Goal: Task Accomplishment & Management: Complete application form

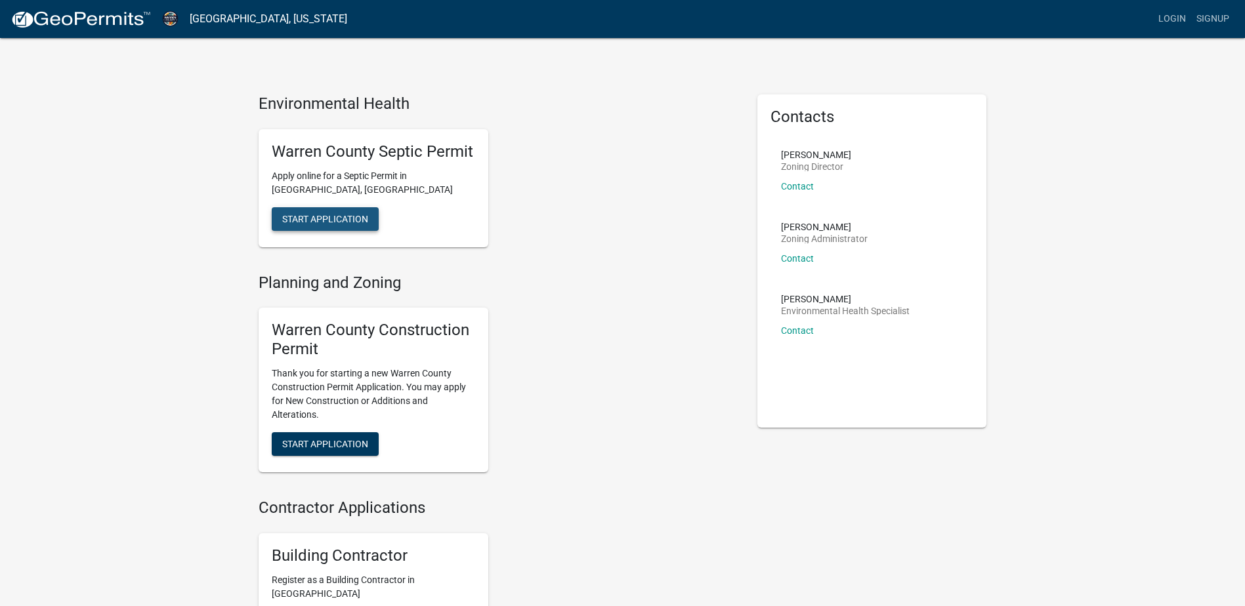
click at [325, 219] on span "Start Application" at bounding box center [325, 218] width 86 height 10
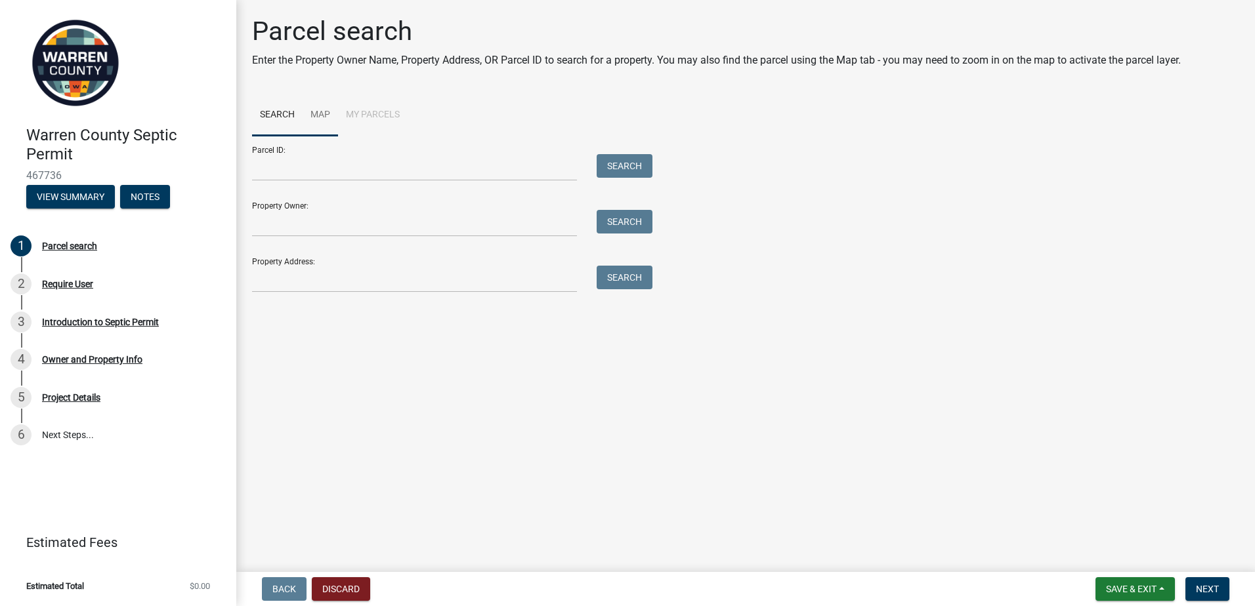
click at [320, 114] on link "Map" at bounding box center [320, 115] width 35 height 42
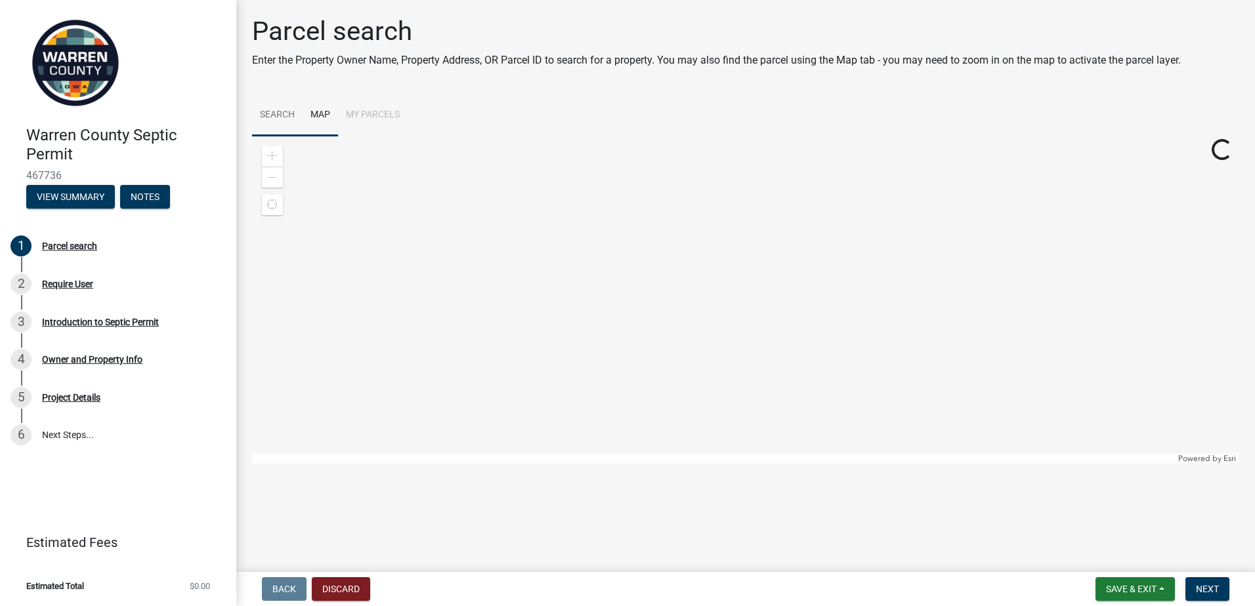
click at [274, 112] on link "Search" at bounding box center [277, 115] width 51 height 42
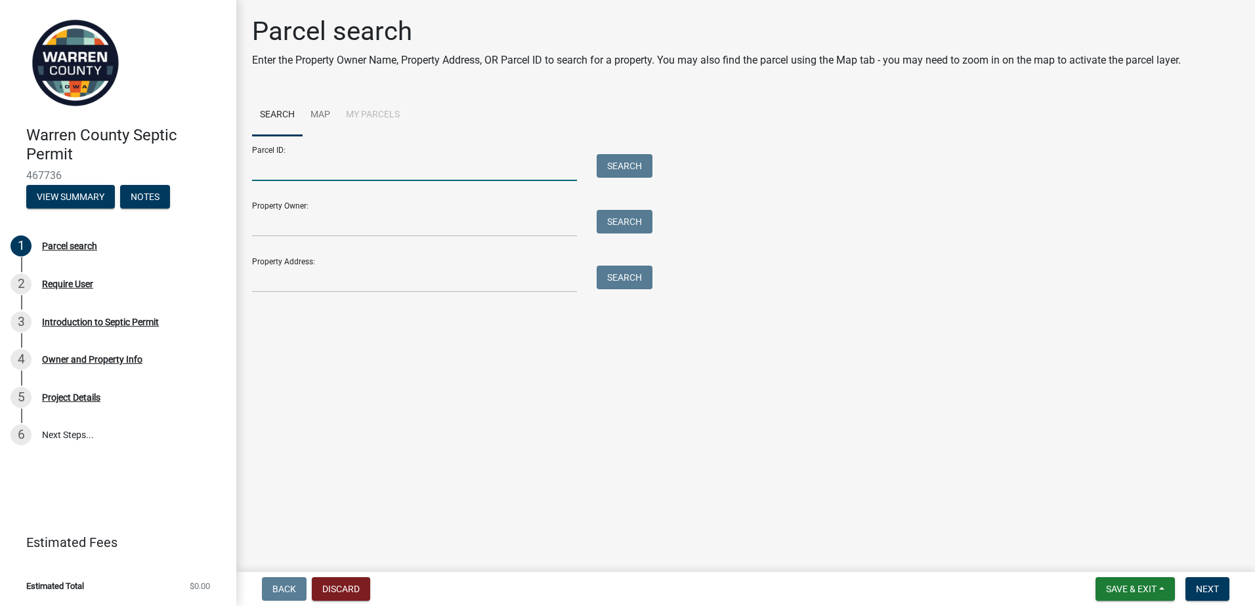
click at [275, 171] on input "Parcel ID:" at bounding box center [414, 167] width 325 height 27
click at [276, 171] on input "Parcel ID:" at bounding box center [414, 167] width 325 height 27
type input "3"
click at [275, 284] on input "Property Address:" at bounding box center [414, 279] width 325 height 27
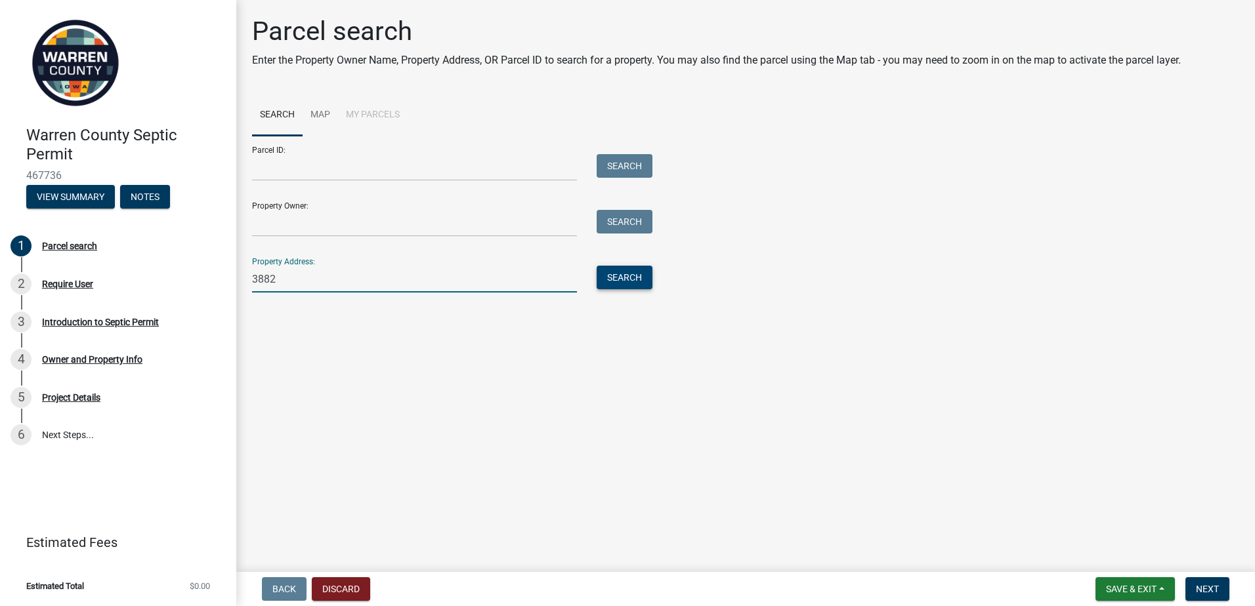
type input "3882"
click at [615, 277] on button "Search" at bounding box center [625, 278] width 56 height 24
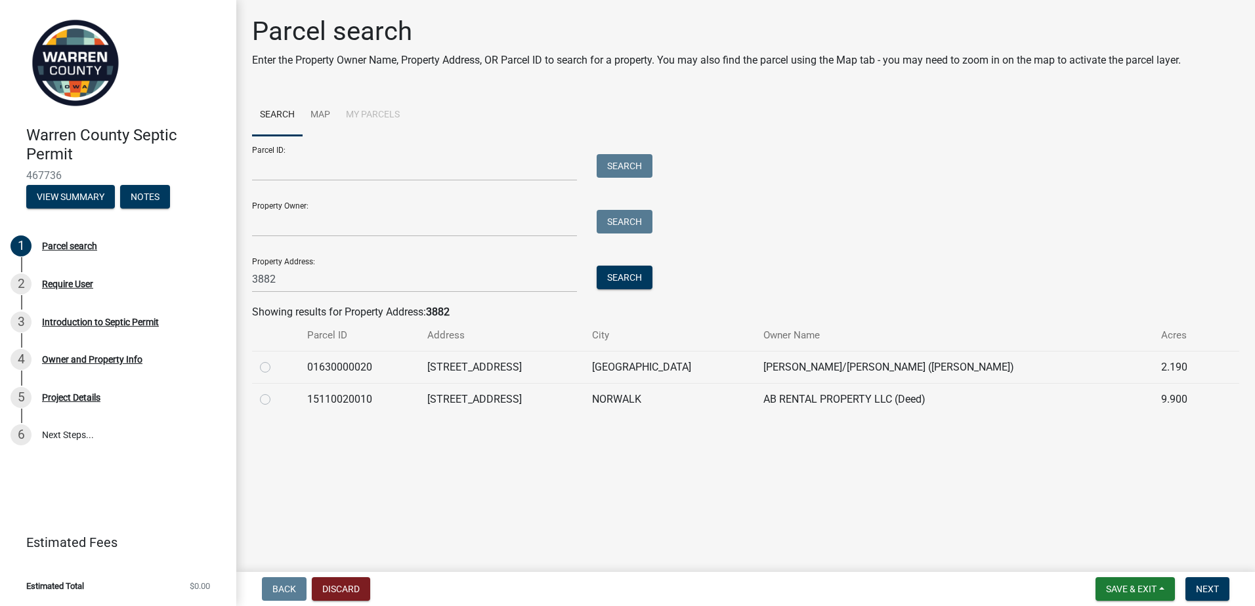
click at [276, 360] on label at bounding box center [276, 360] width 0 height 0
click at [276, 367] on input "radio" at bounding box center [280, 364] width 9 height 9
radio input "true"
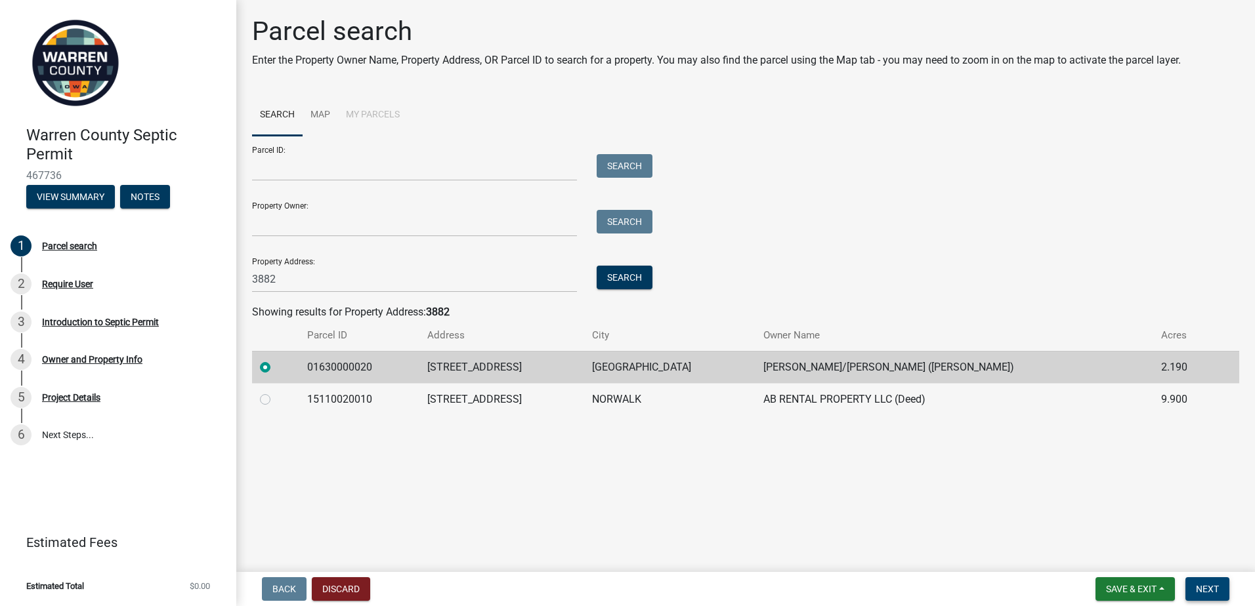
click at [1205, 591] on span "Next" at bounding box center [1207, 589] width 23 height 10
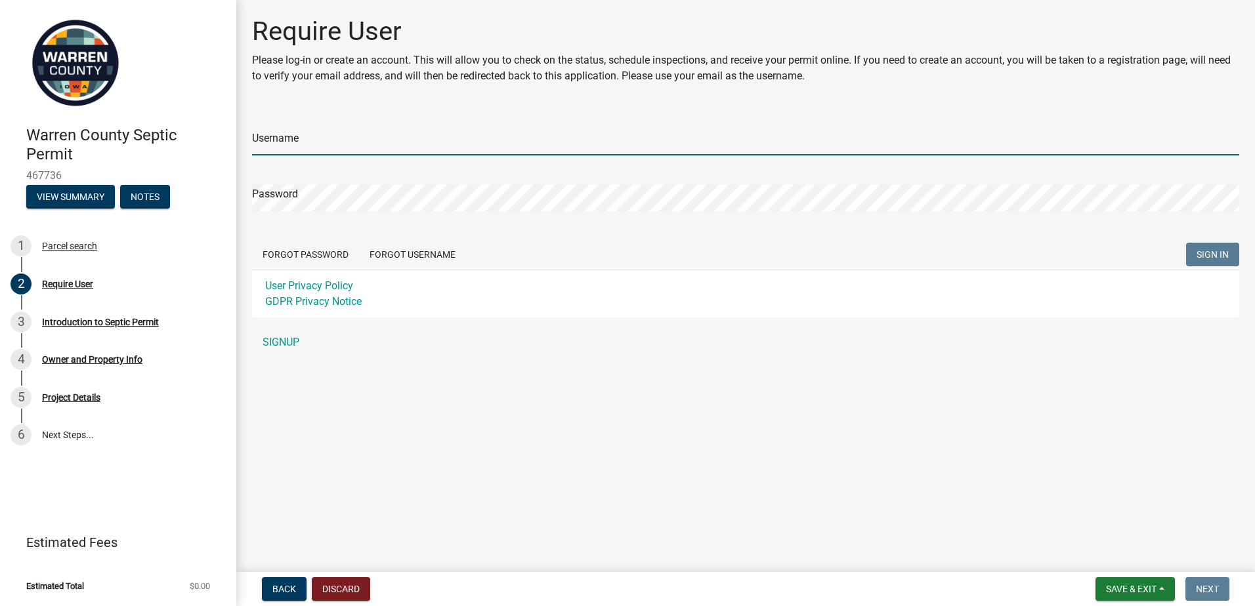
click at [282, 144] on input "Username" at bounding box center [745, 142] width 987 height 27
type input "[PERSON_NAME][EMAIL_ADDRESS][DOMAIN_NAME]"
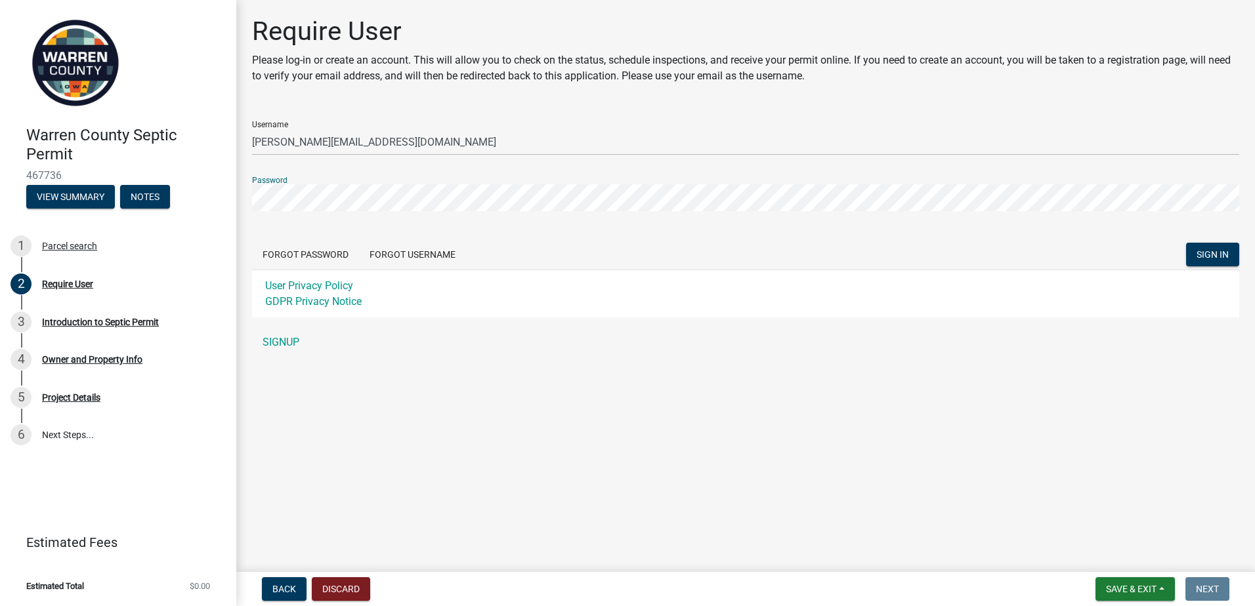
click at [1186, 243] on button "SIGN IN" at bounding box center [1212, 255] width 53 height 24
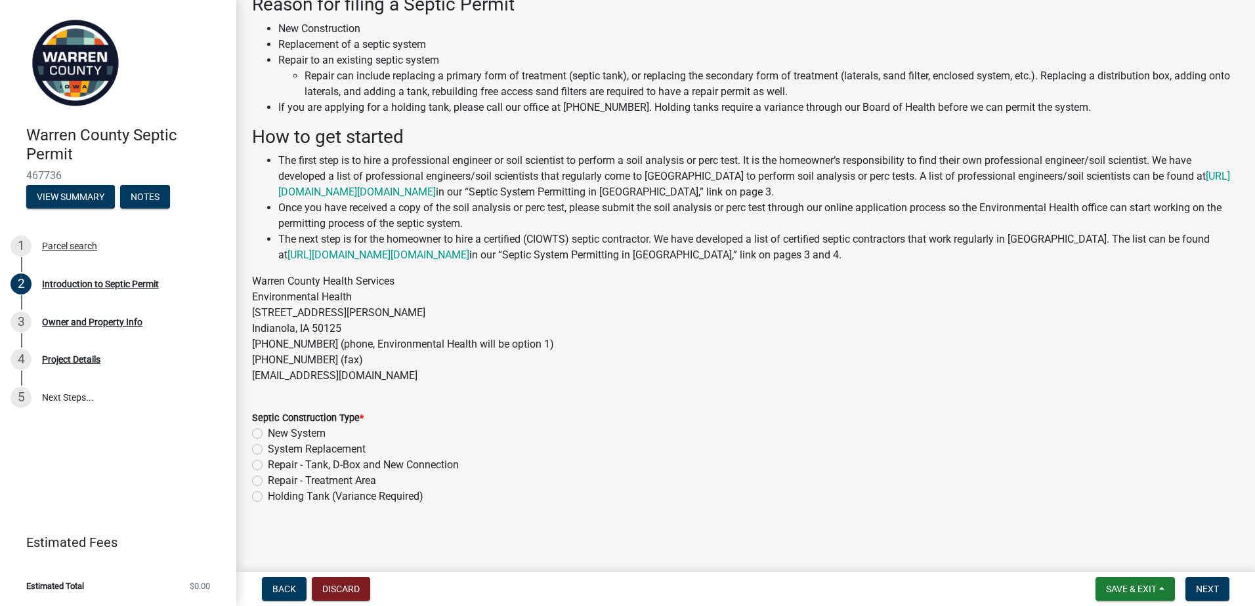
scroll to position [81, 0]
click at [268, 430] on label "New System" at bounding box center [297, 433] width 58 height 16
click at [268, 430] on input "New System" at bounding box center [272, 429] width 9 height 9
radio input "true"
click at [1205, 591] on span "Next" at bounding box center [1207, 589] width 23 height 10
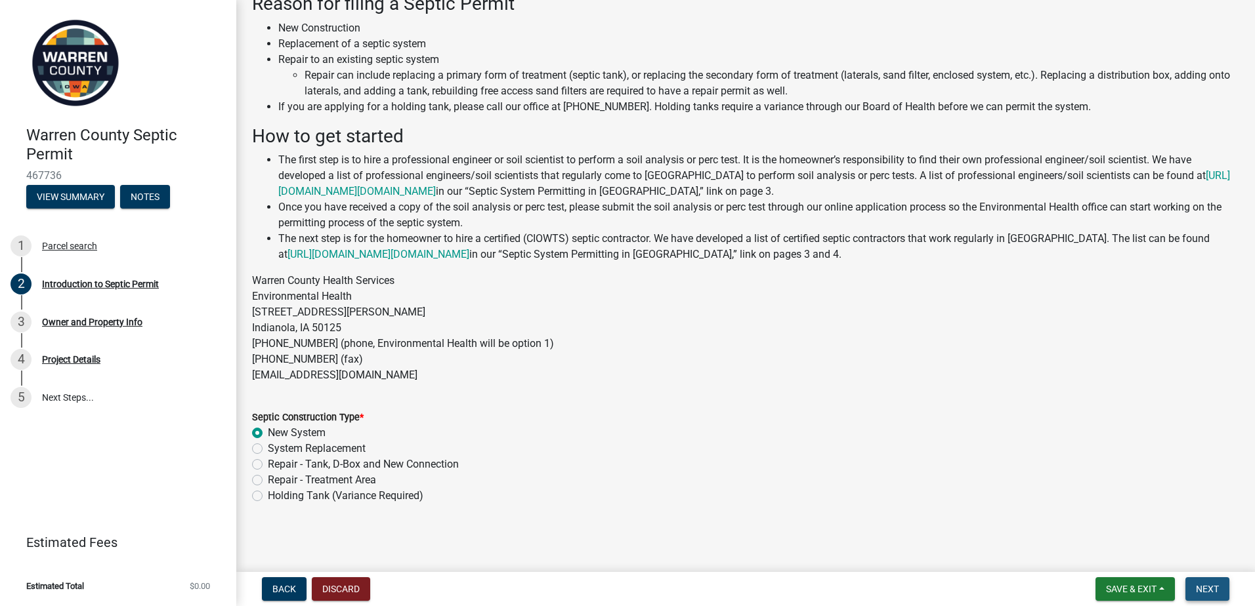
scroll to position [0, 0]
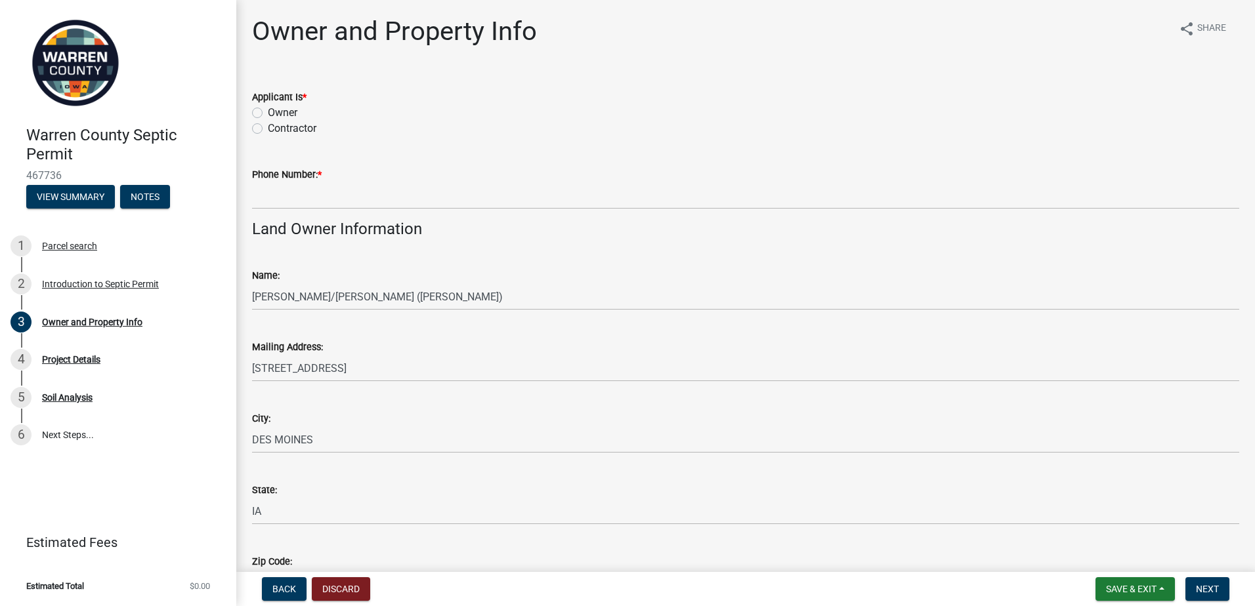
click at [268, 128] on label "Contractor" at bounding box center [292, 129] width 49 height 16
click at [268, 128] on input "Contractor" at bounding box center [272, 125] width 9 height 9
radio input "true"
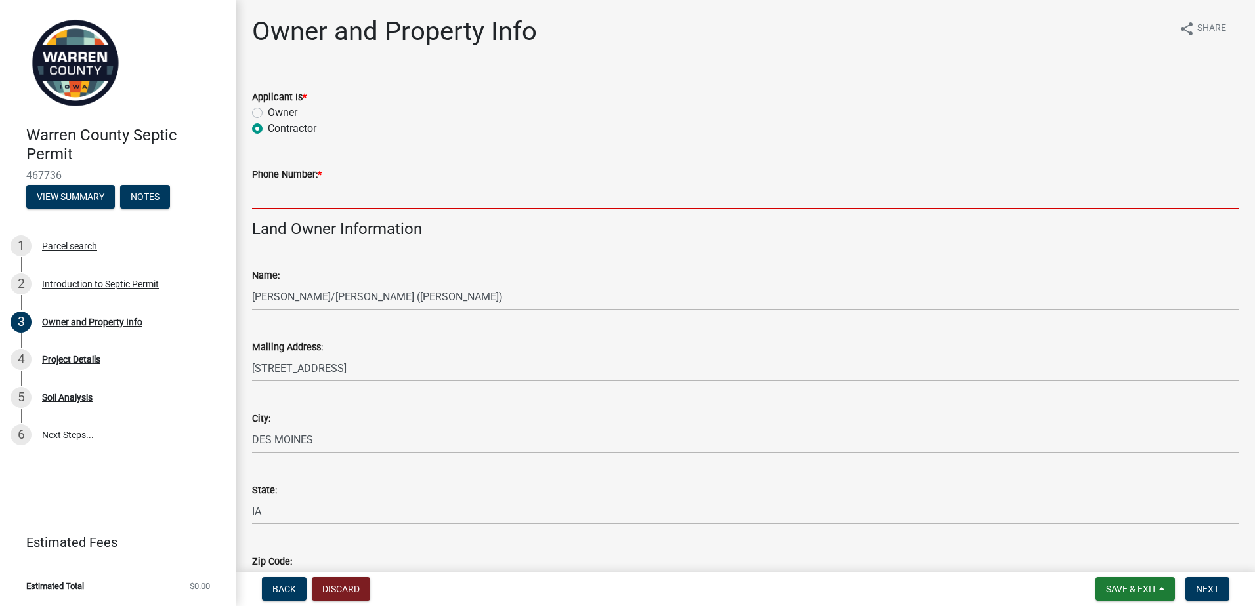
click at [280, 196] on input "Phone Number: *" at bounding box center [745, 195] width 987 height 27
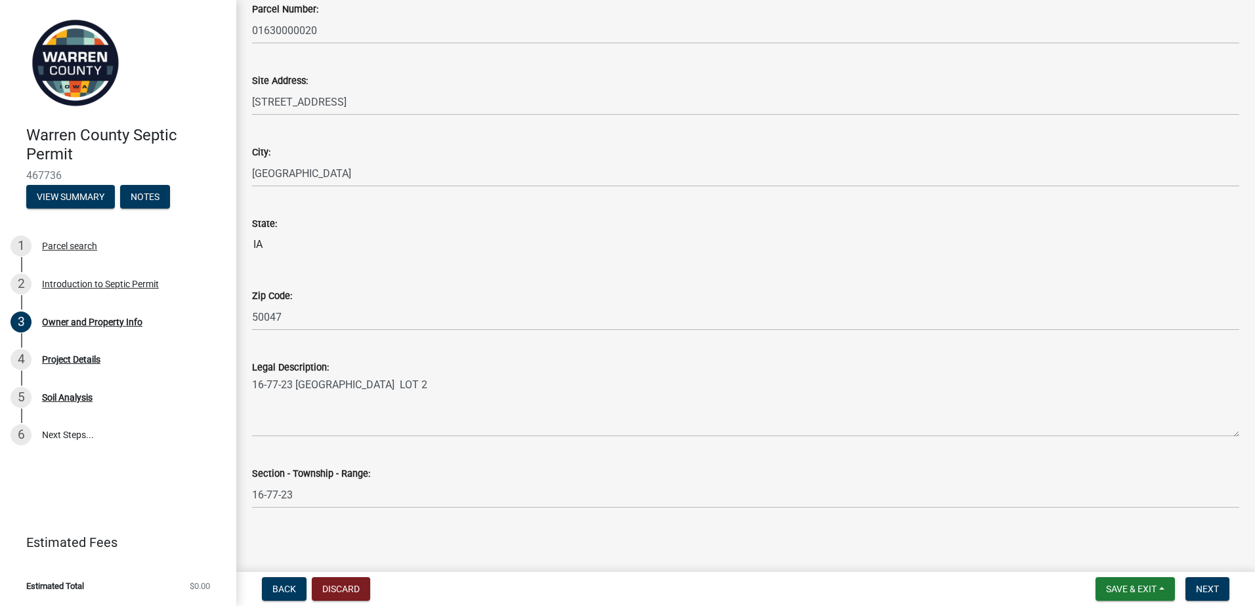
scroll to position [728, 0]
type input "[PHONE_NUMBER]"
click at [1209, 587] on span "Next" at bounding box center [1207, 589] width 23 height 10
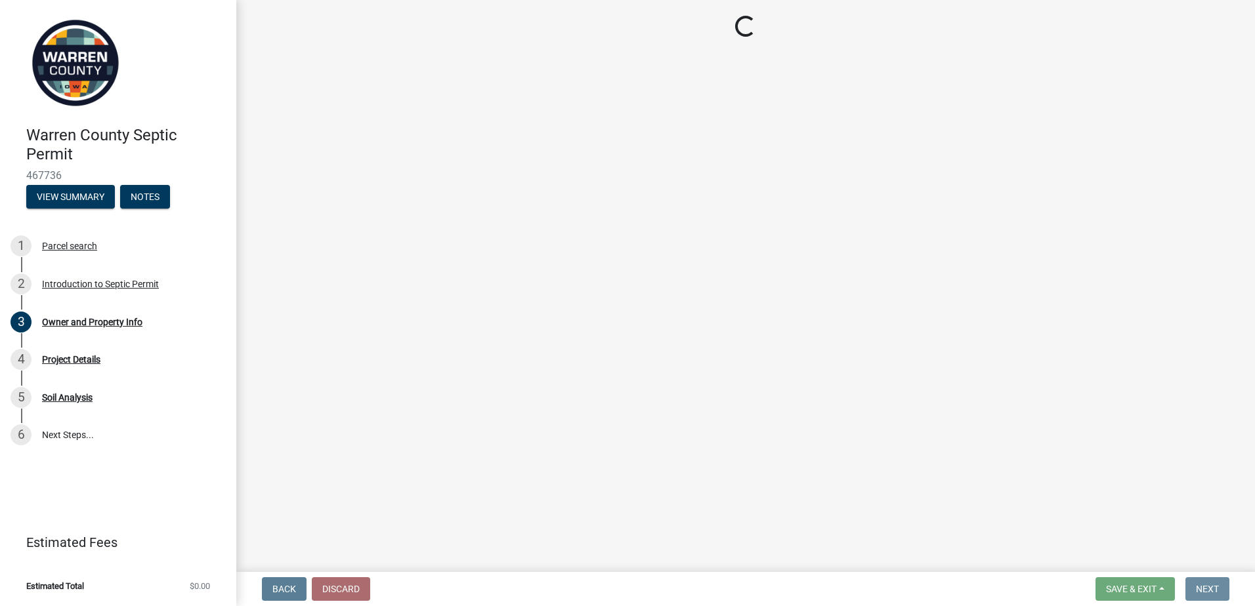
scroll to position [0, 0]
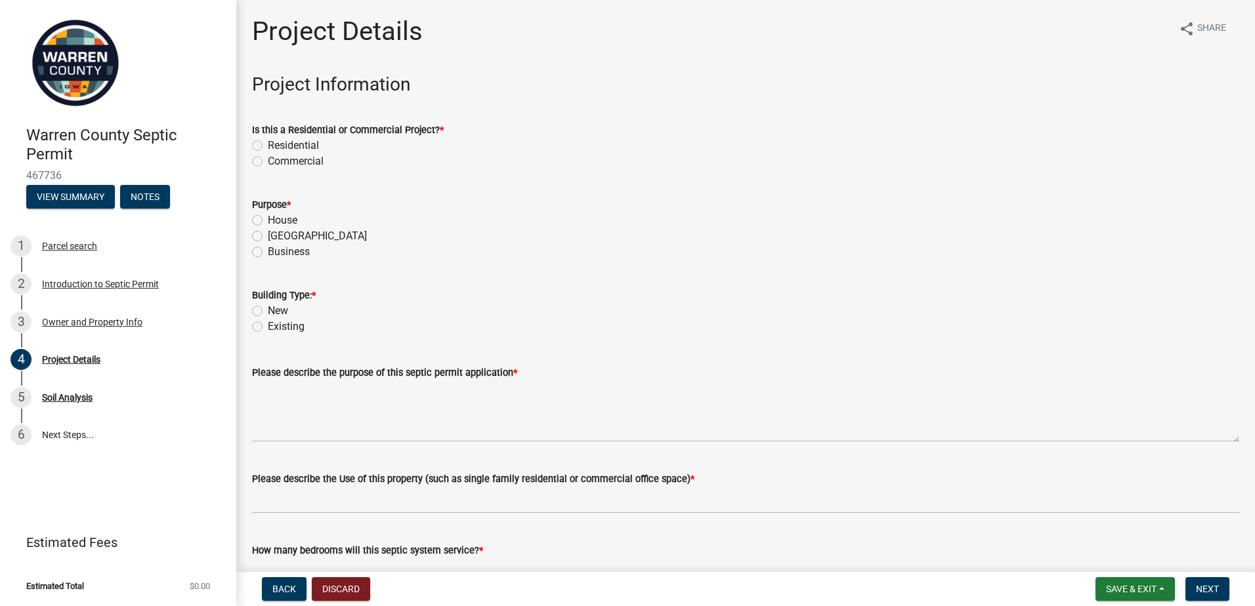
click at [268, 144] on label "Residential" at bounding box center [293, 146] width 51 height 16
click at [268, 144] on input "Residential" at bounding box center [272, 142] width 9 height 9
radio input "true"
click at [268, 219] on label "House" at bounding box center [283, 221] width 30 height 16
click at [268, 219] on input "House" at bounding box center [272, 217] width 9 height 9
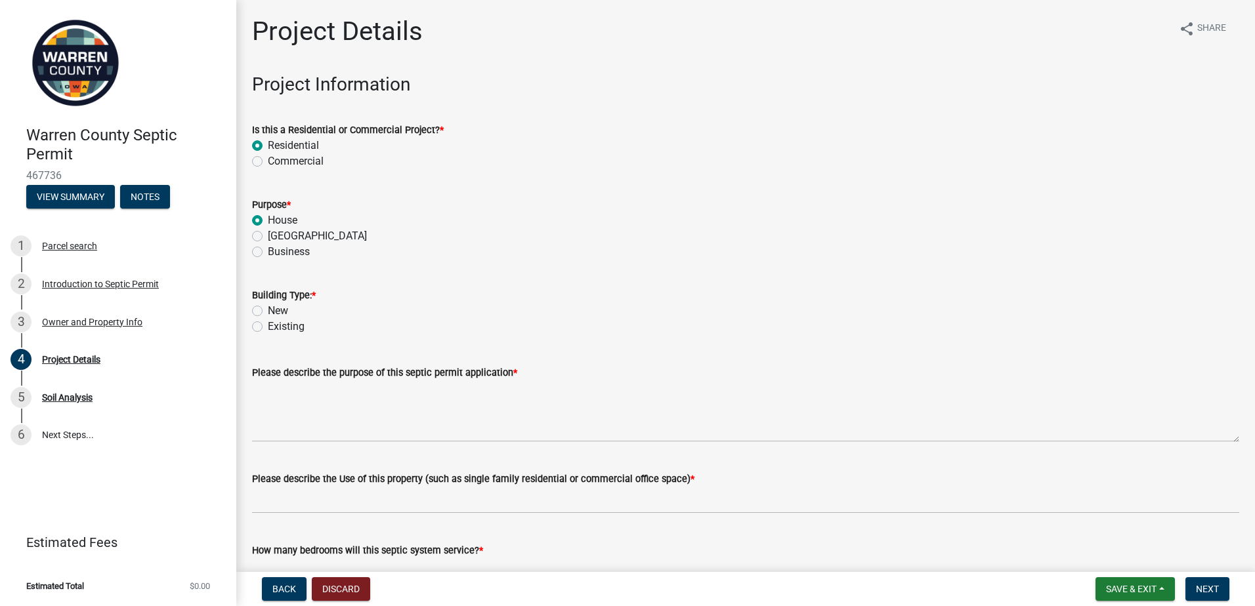
radio input "true"
click at [268, 309] on label "New" at bounding box center [278, 311] width 20 height 16
click at [268, 309] on input "New" at bounding box center [272, 307] width 9 height 9
radio input "true"
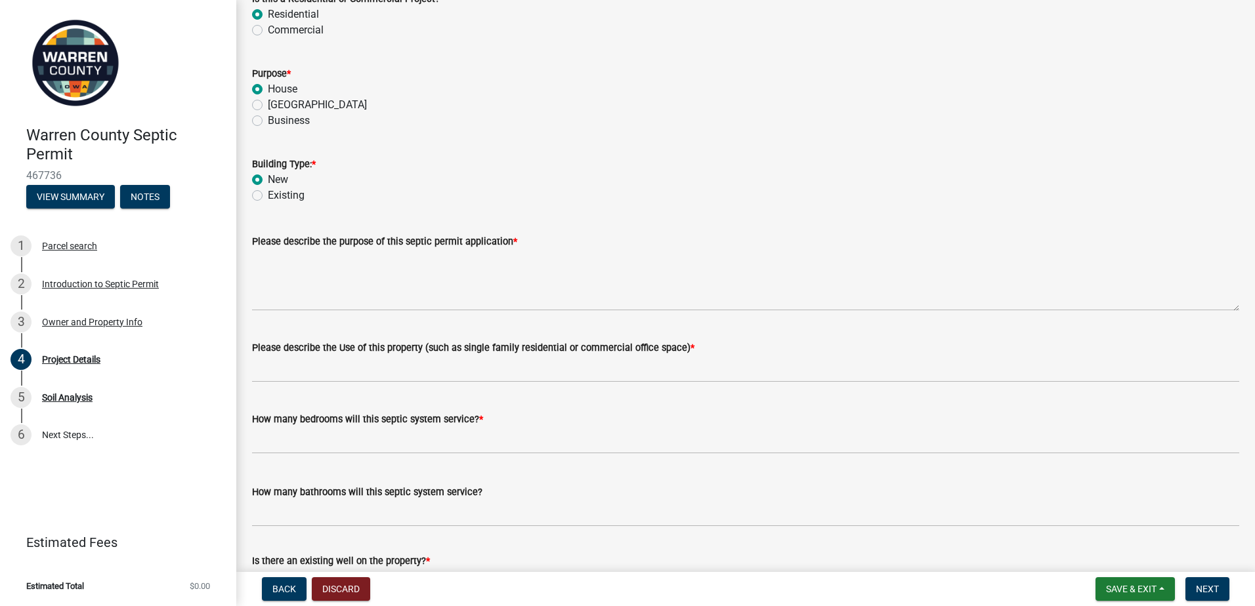
scroll to position [197, 0]
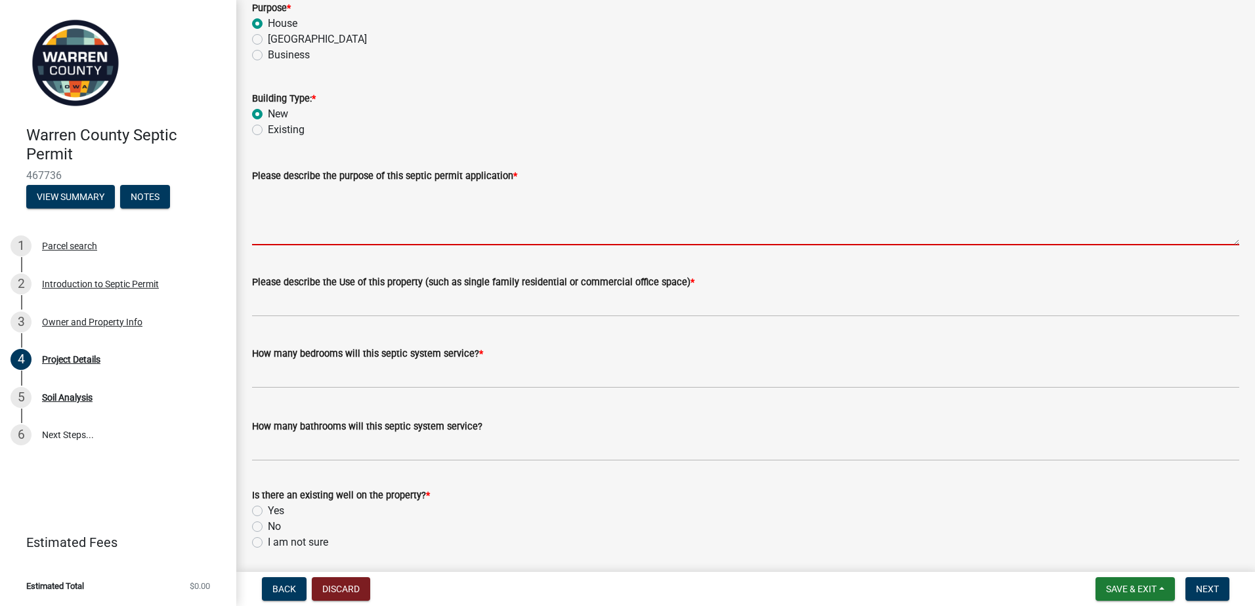
click at [272, 232] on textarea "Please describe the purpose of this septic permit application *" at bounding box center [745, 215] width 987 height 62
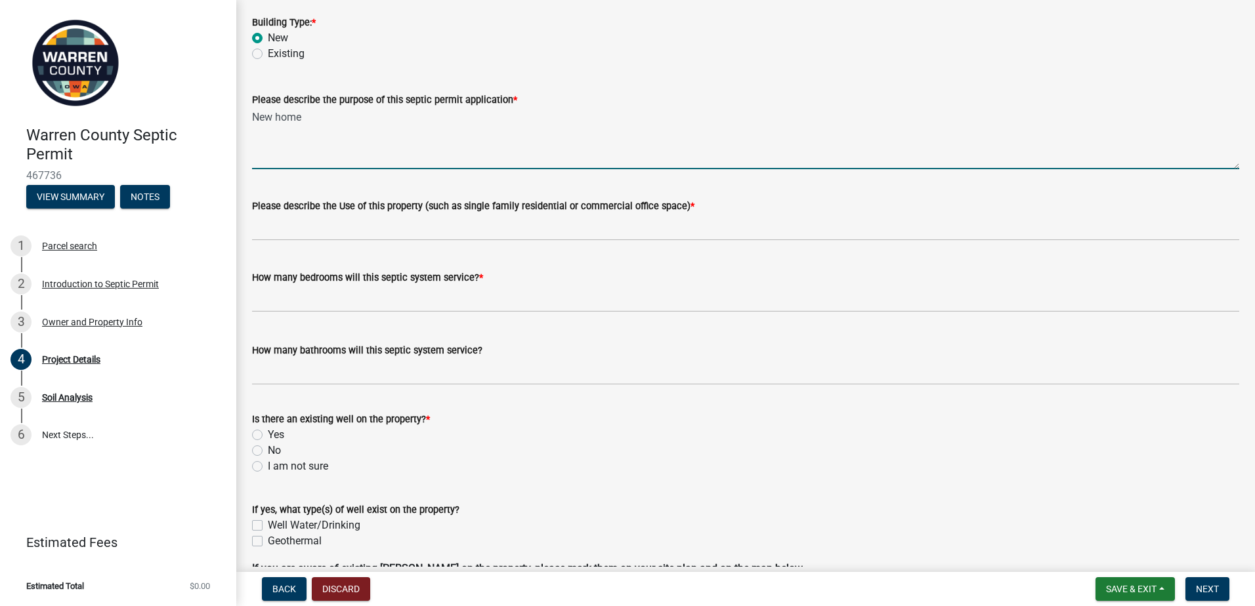
scroll to position [262, 0]
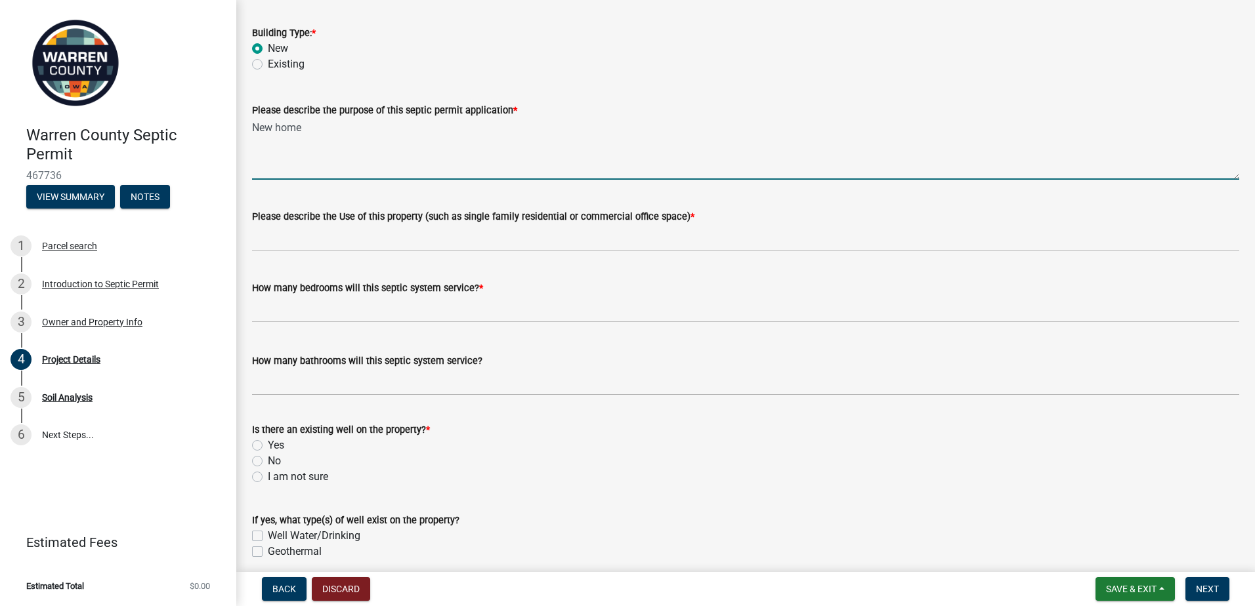
type textarea "New home"
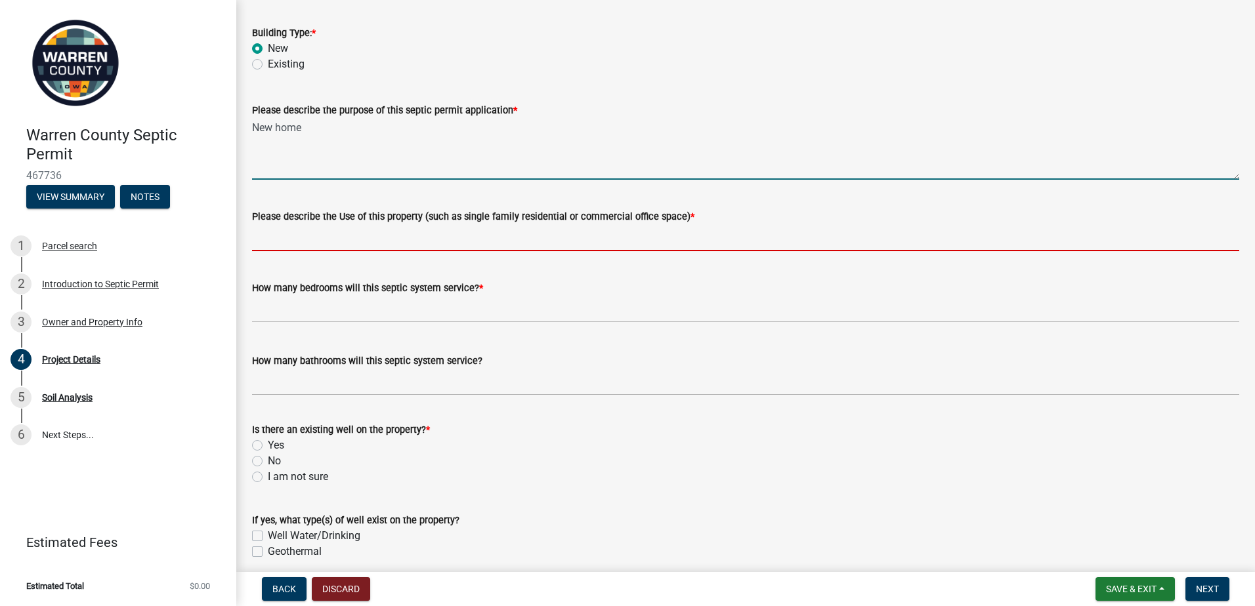
click at [270, 240] on input "Please describe the Use of this property (such as single family residential or …" at bounding box center [745, 237] width 987 height 27
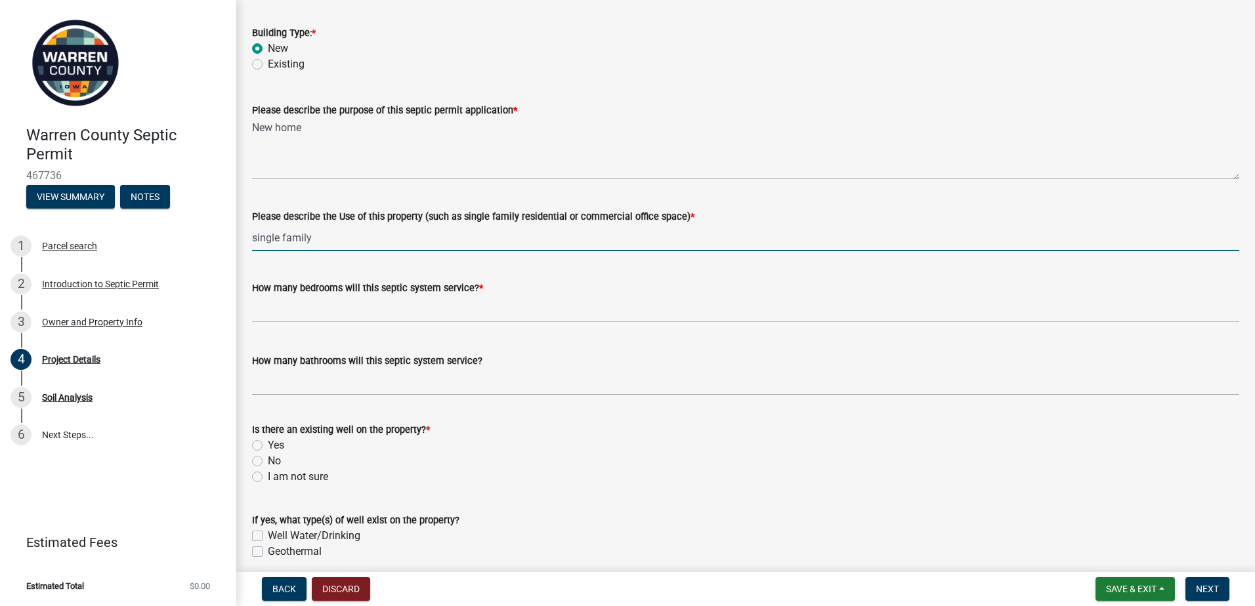
type input "single family"
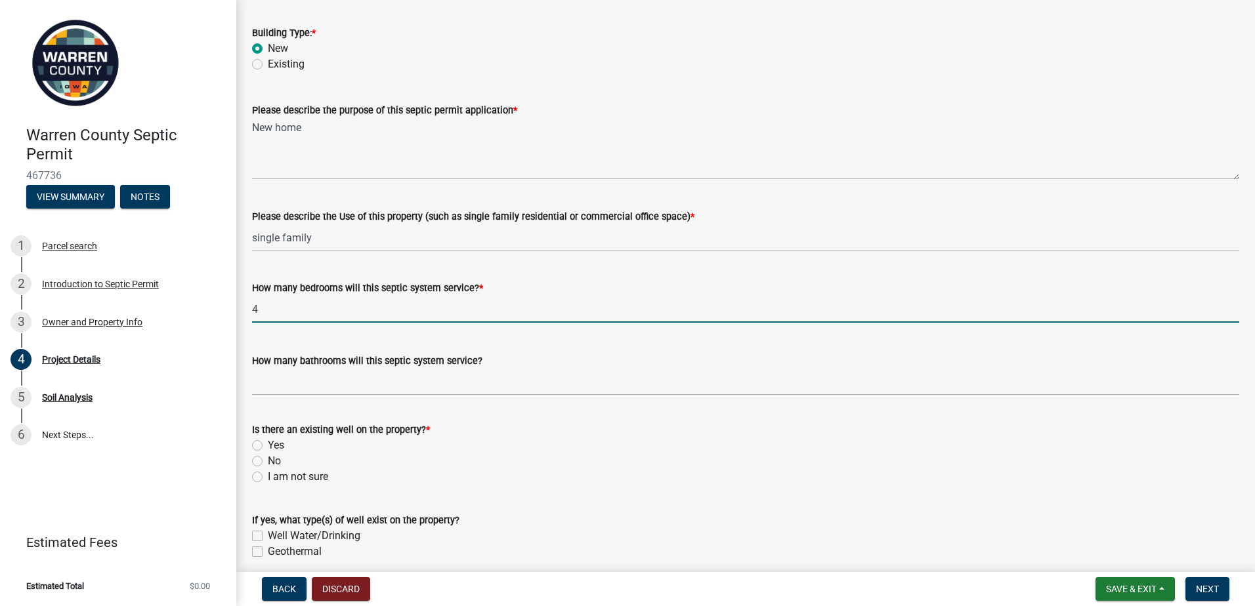
type input "4"
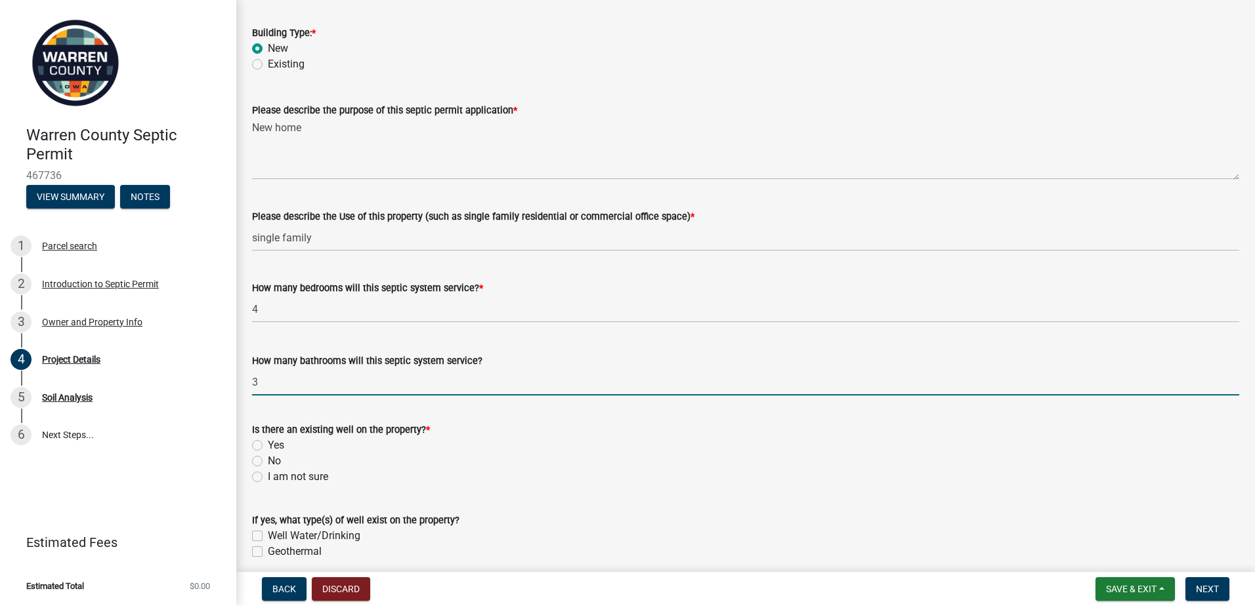
type input "3"
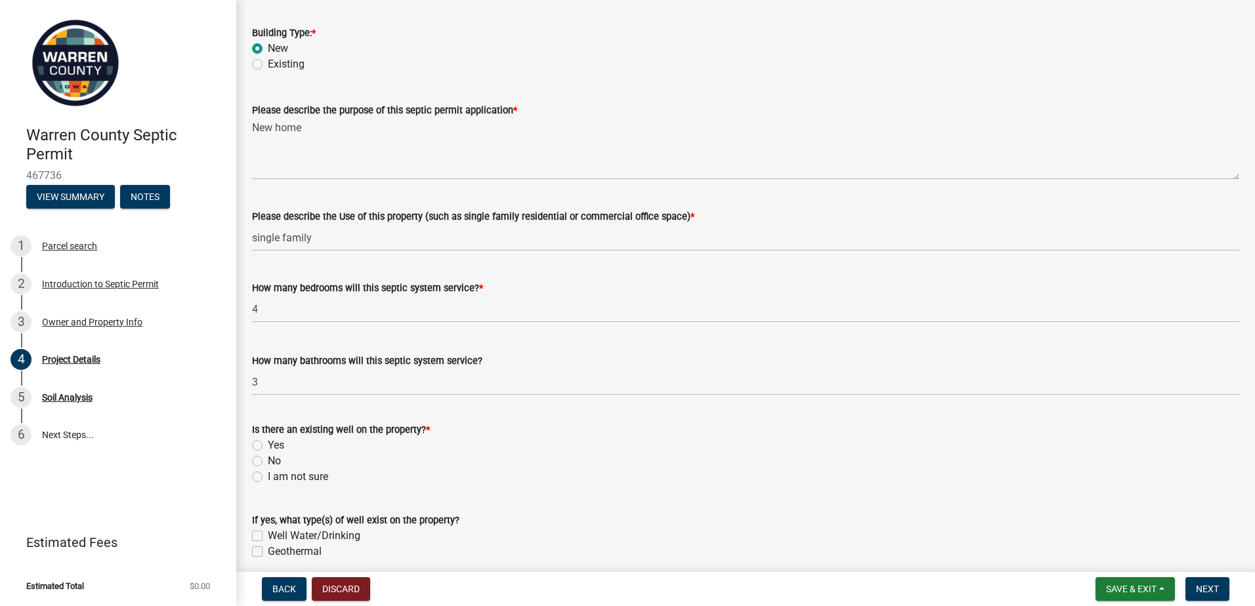
click at [268, 460] on label "No" at bounding box center [274, 461] width 13 height 16
click at [268, 460] on input "No" at bounding box center [272, 457] width 9 height 9
radio input "true"
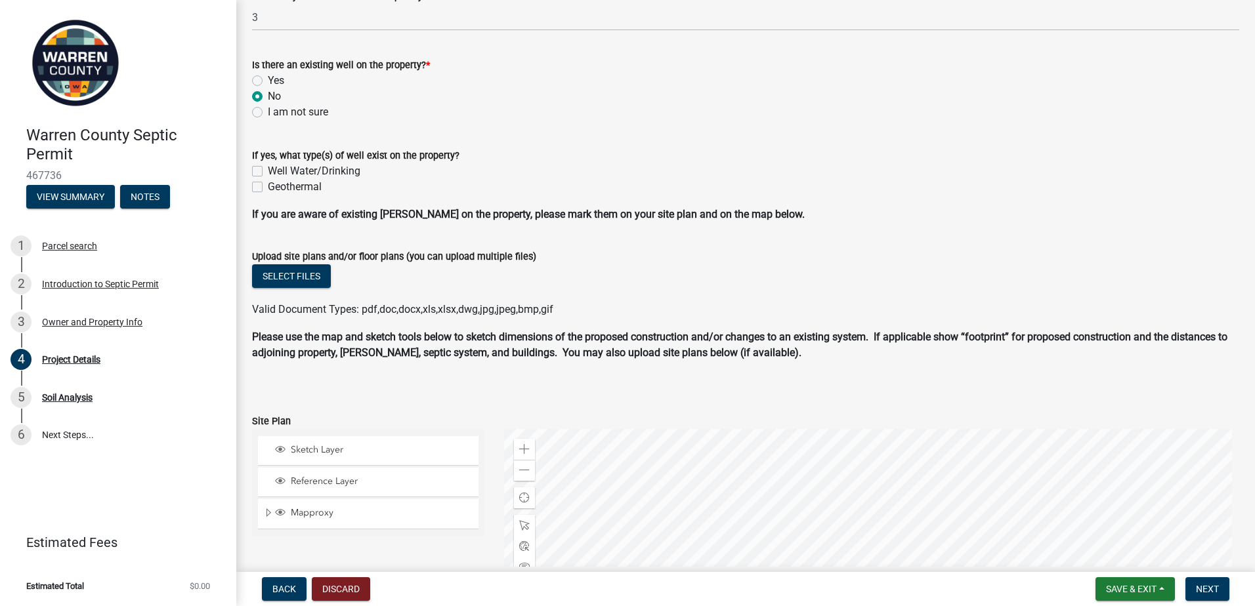
scroll to position [656, 0]
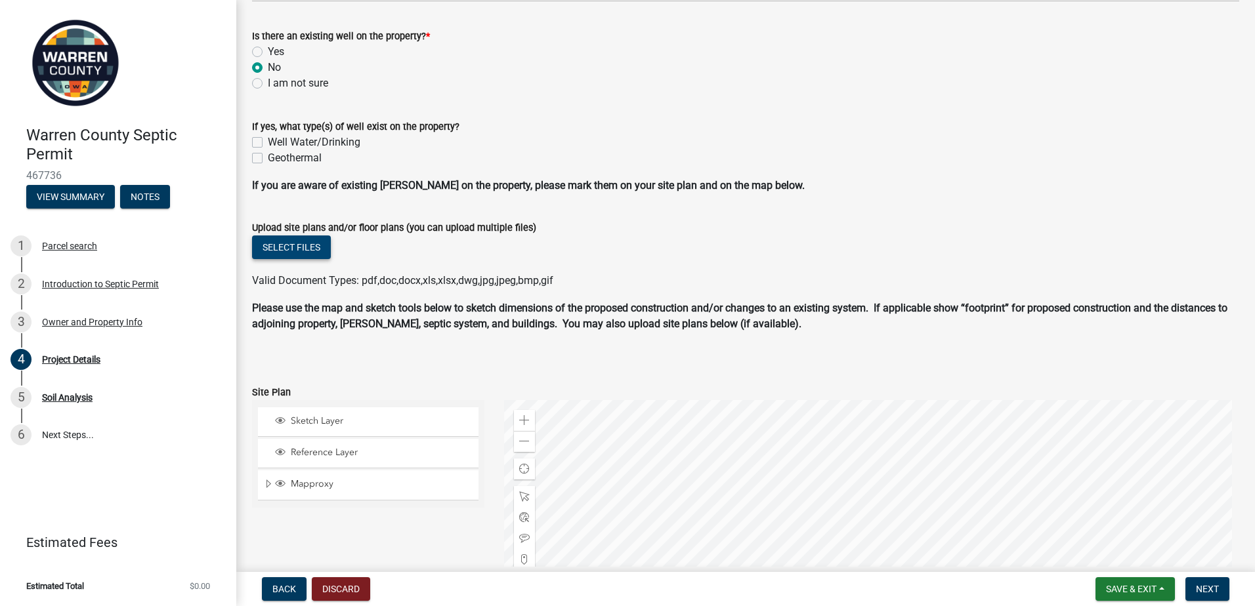
click at [293, 247] on button "Select files" at bounding box center [291, 248] width 79 height 24
click at [295, 243] on button "Select files" at bounding box center [291, 248] width 79 height 24
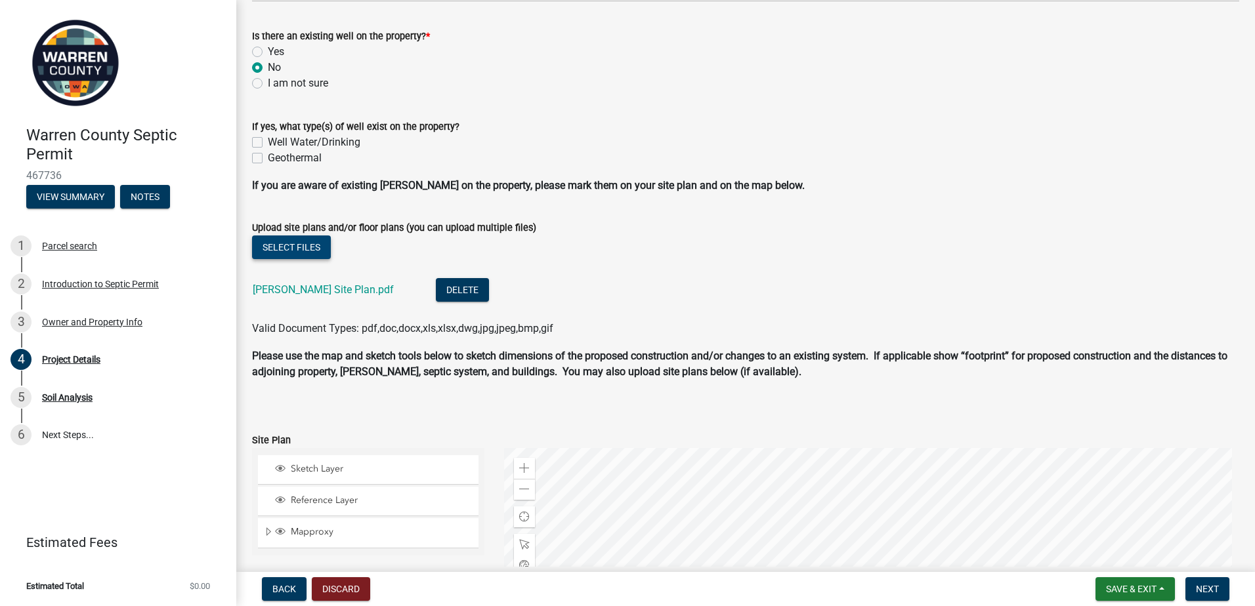
click at [299, 241] on button "Select files" at bounding box center [291, 248] width 79 height 24
click at [289, 247] on button "Select files" at bounding box center [291, 248] width 79 height 24
click at [299, 243] on button "Select files" at bounding box center [291, 248] width 79 height 24
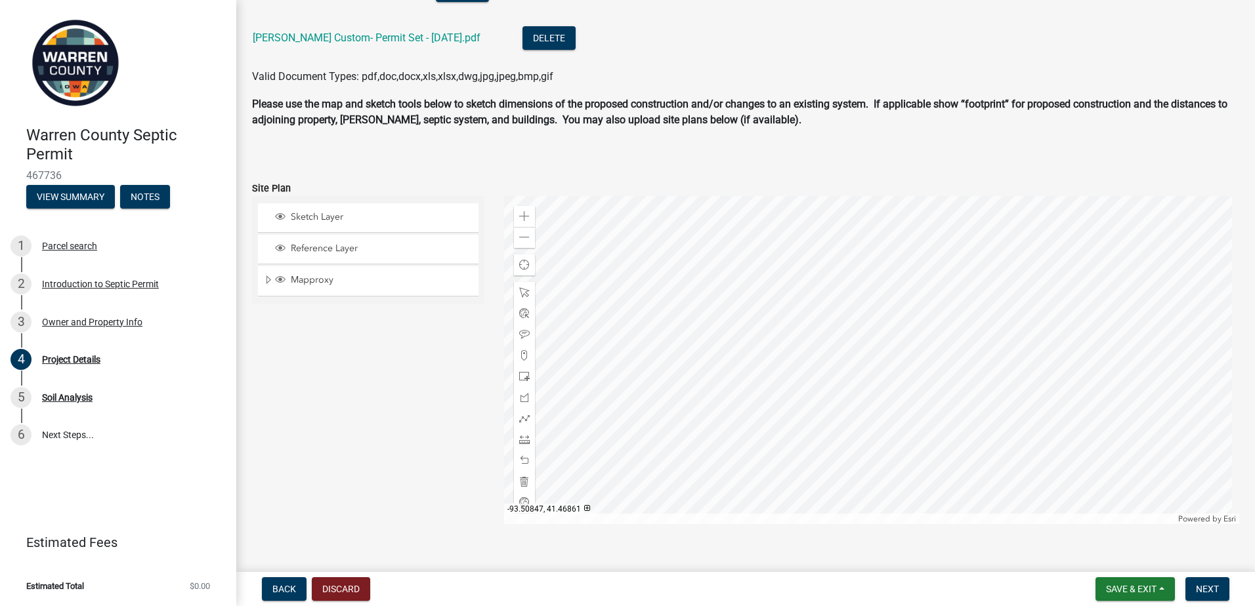
scroll to position [976, 0]
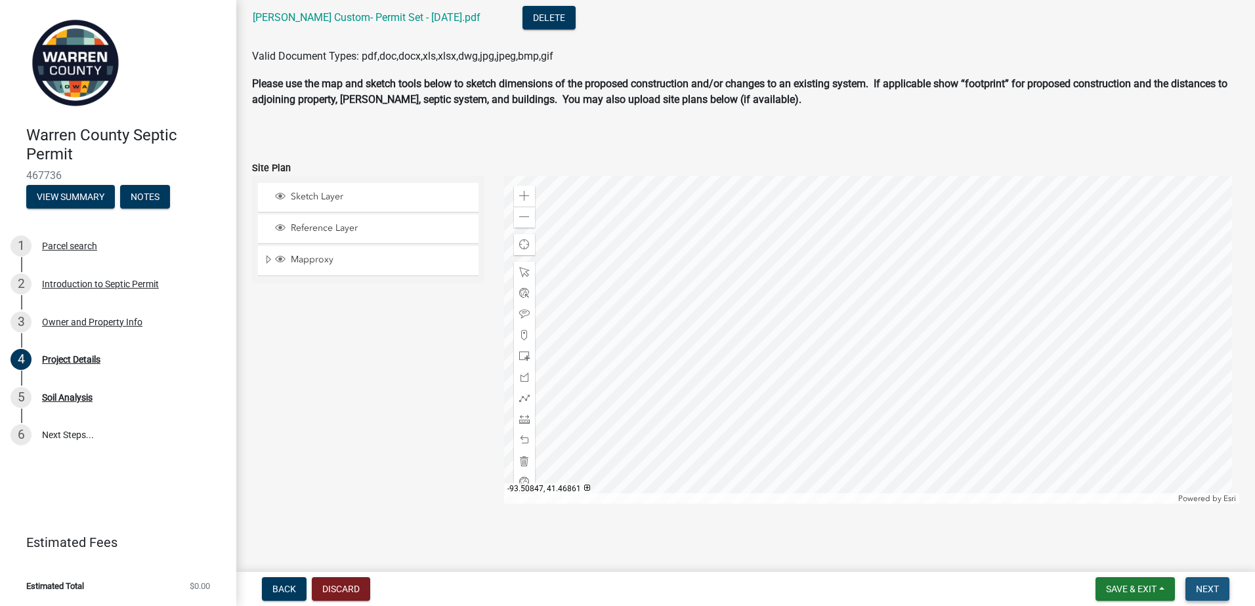
click at [1199, 592] on span "Next" at bounding box center [1207, 589] width 23 height 10
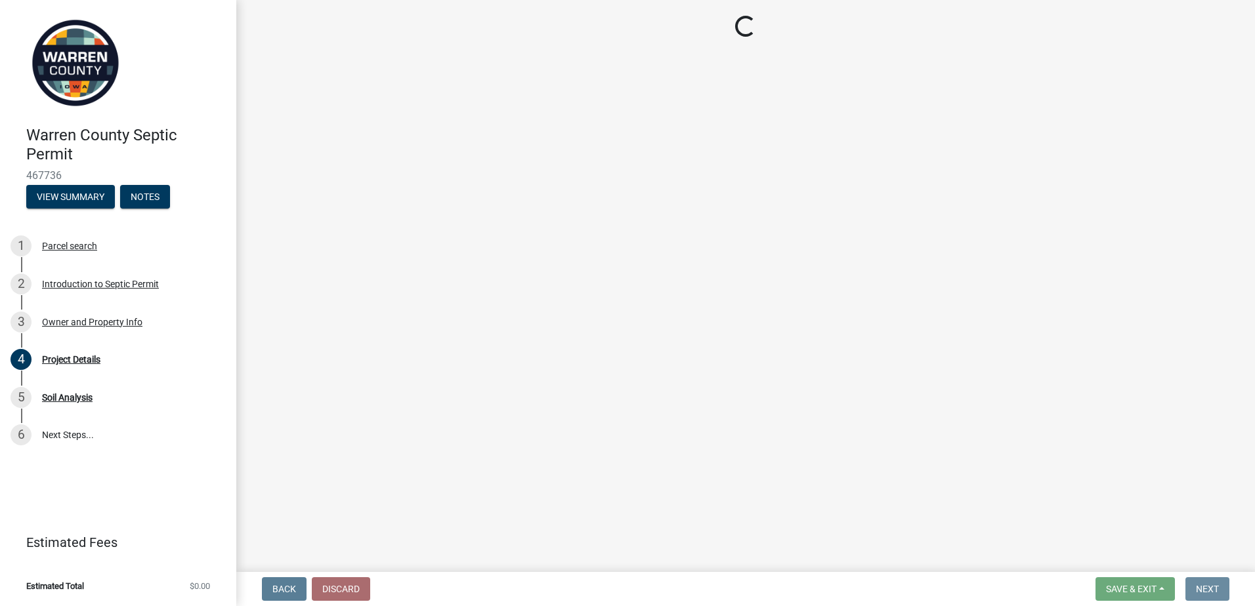
scroll to position [0, 0]
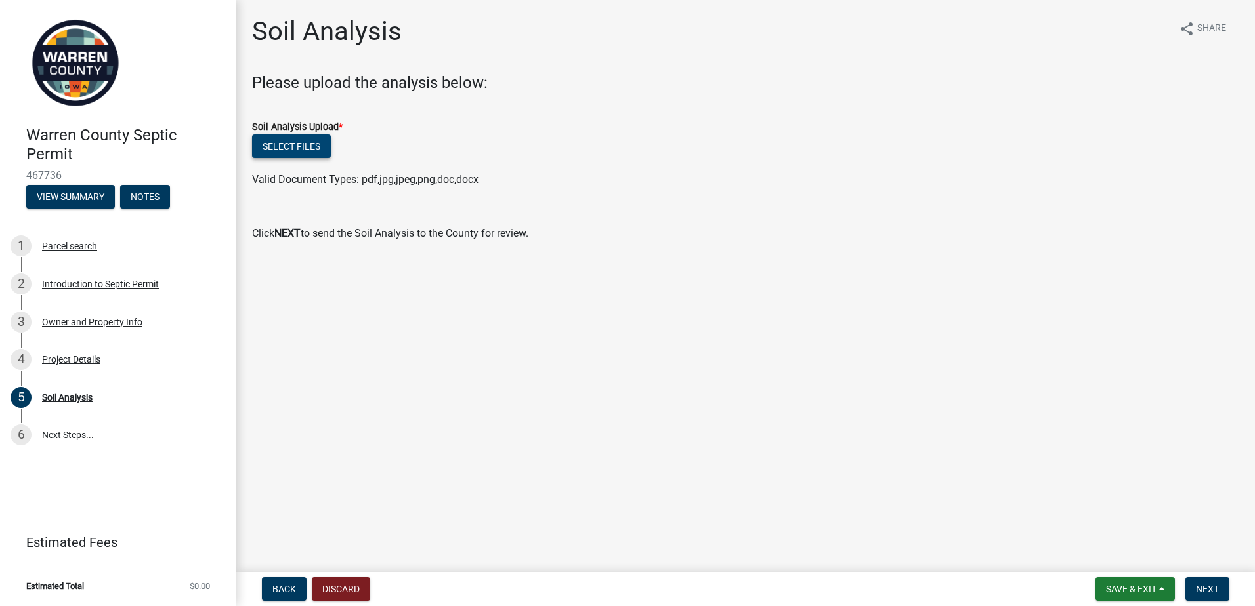
click at [291, 144] on button "Select files" at bounding box center [291, 147] width 79 height 24
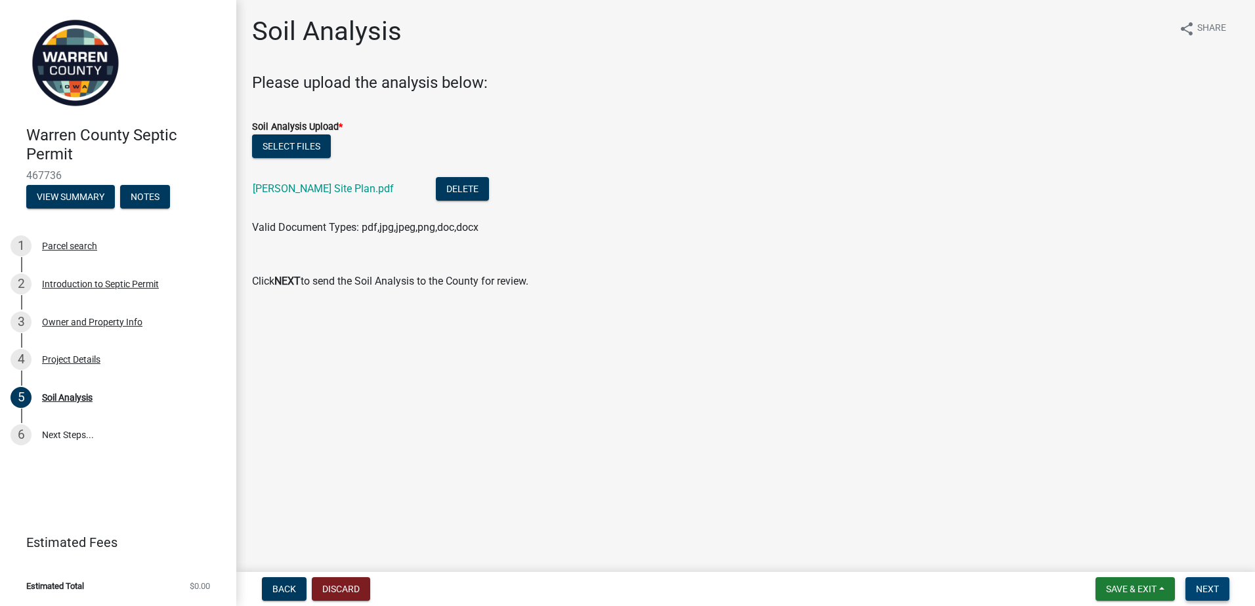
click at [1210, 590] on span "Next" at bounding box center [1207, 589] width 23 height 10
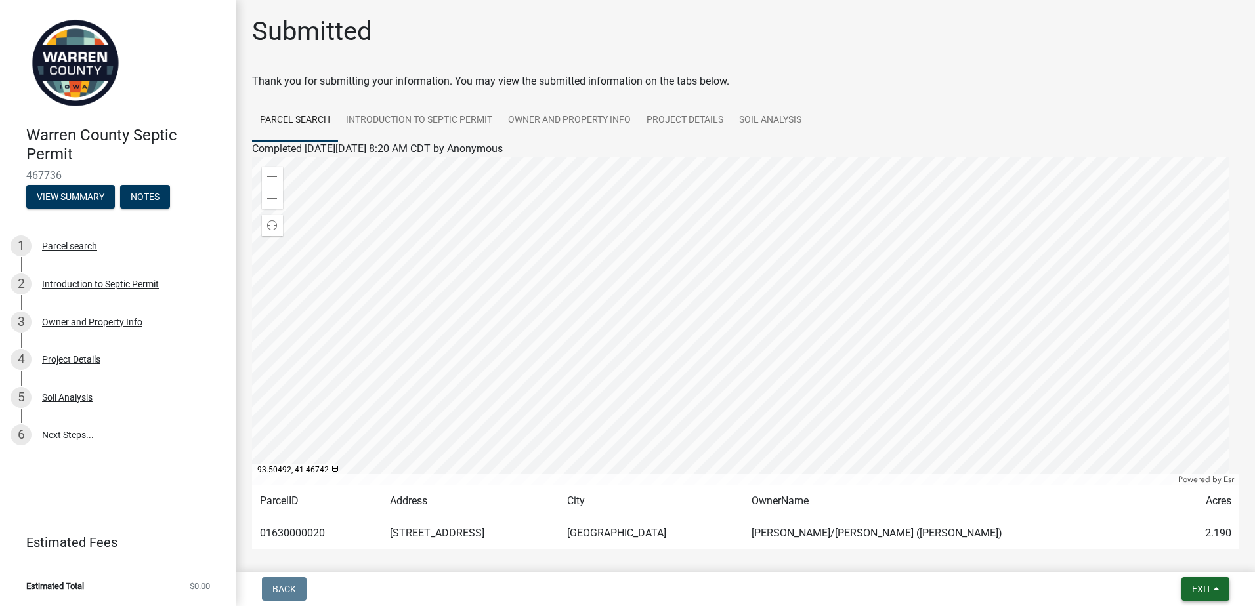
click at [1193, 591] on span "Exit" at bounding box center [1201, 589] width 19 height 10
click at [1166, 551] on button "Save & Exit" at bounding box center [1176, 554] width 105 height 31
